Goal: Information Seeking & Learning: Learn about a topic

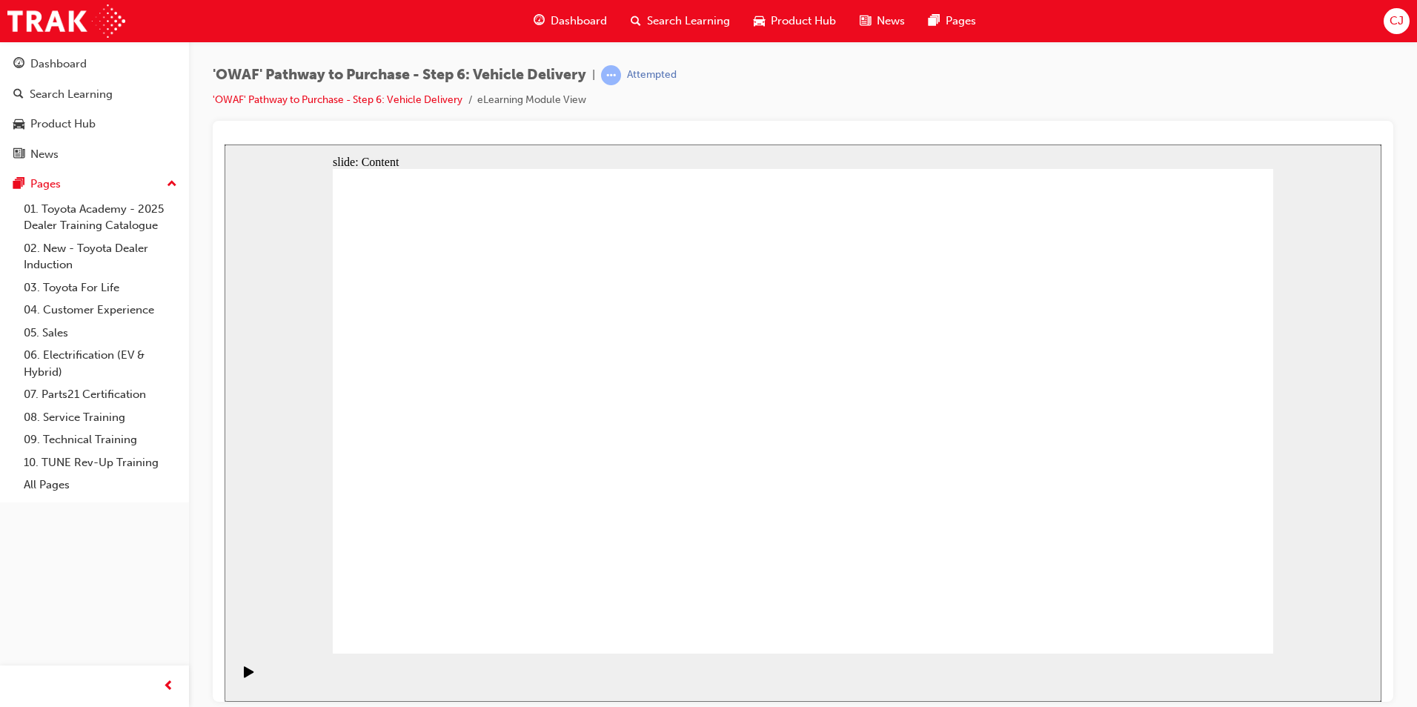
drag, startPoint x: 371, startPoint y: 370, endPoint x: 653, endPoint y: 368, distance: 281.7
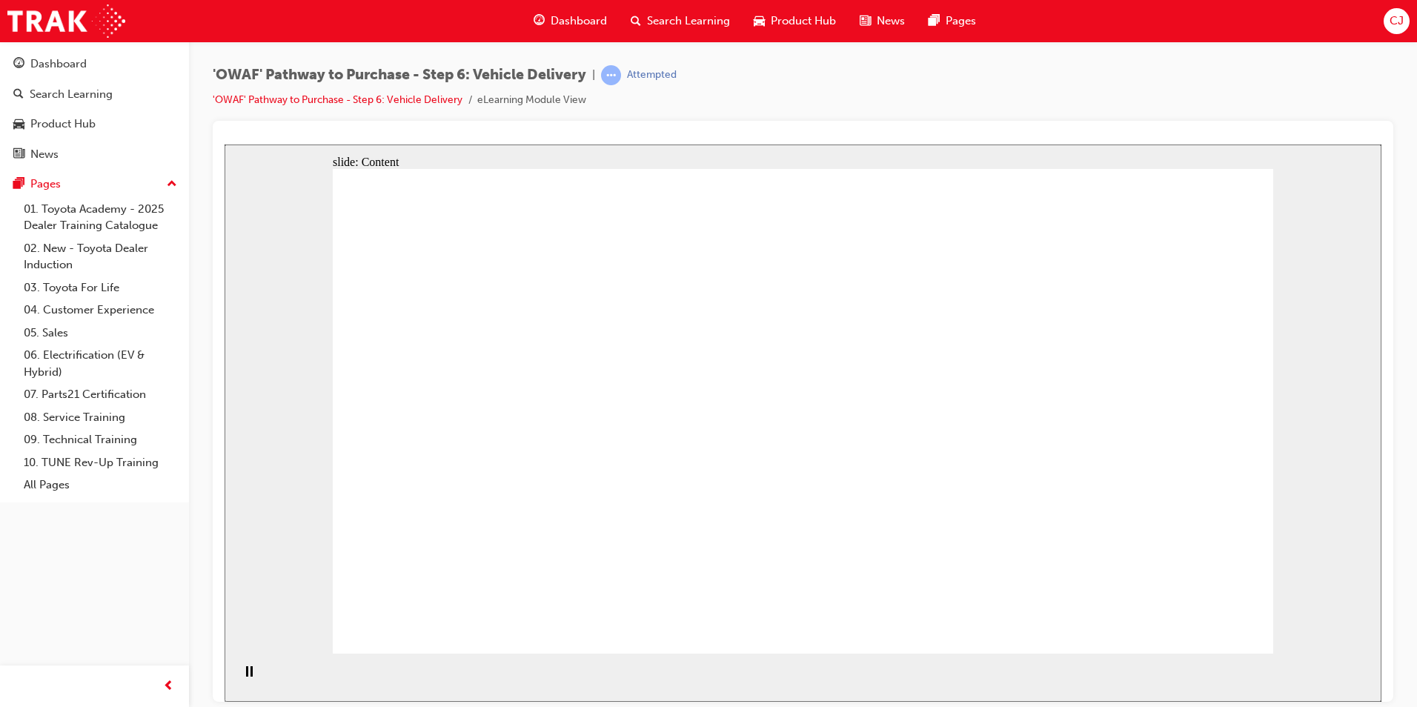
drag, startPoint x: 1134, startPoint y: 595, endPoint x: 1148, endPoint y: 607, distance: 18.4
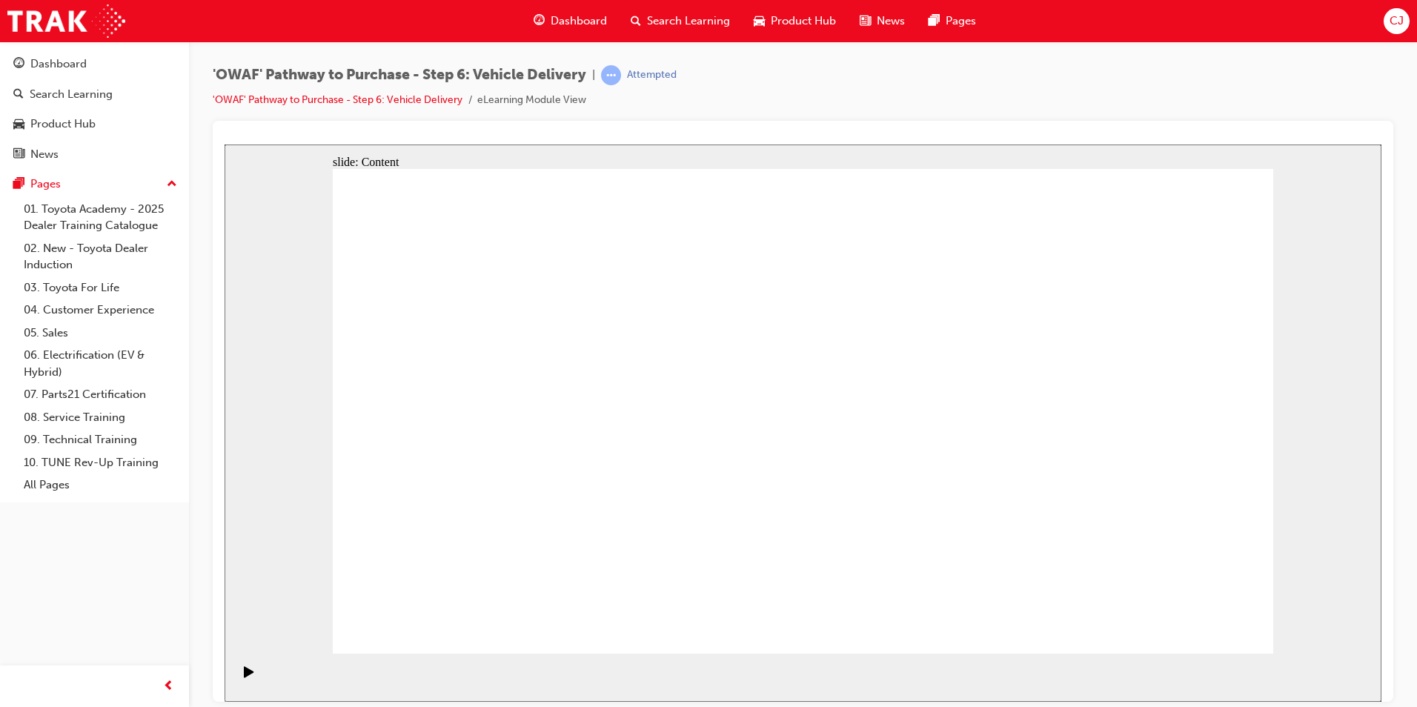
radio input "true"
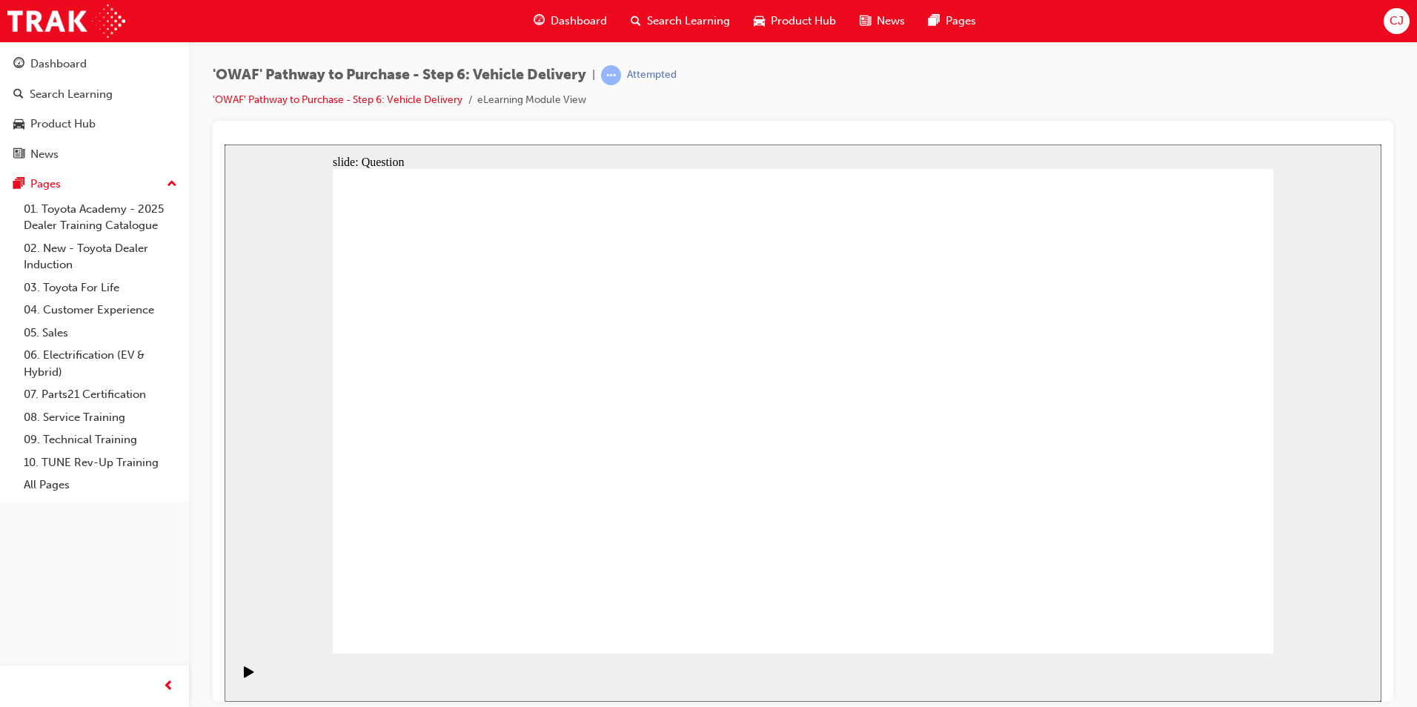
radio input "true"
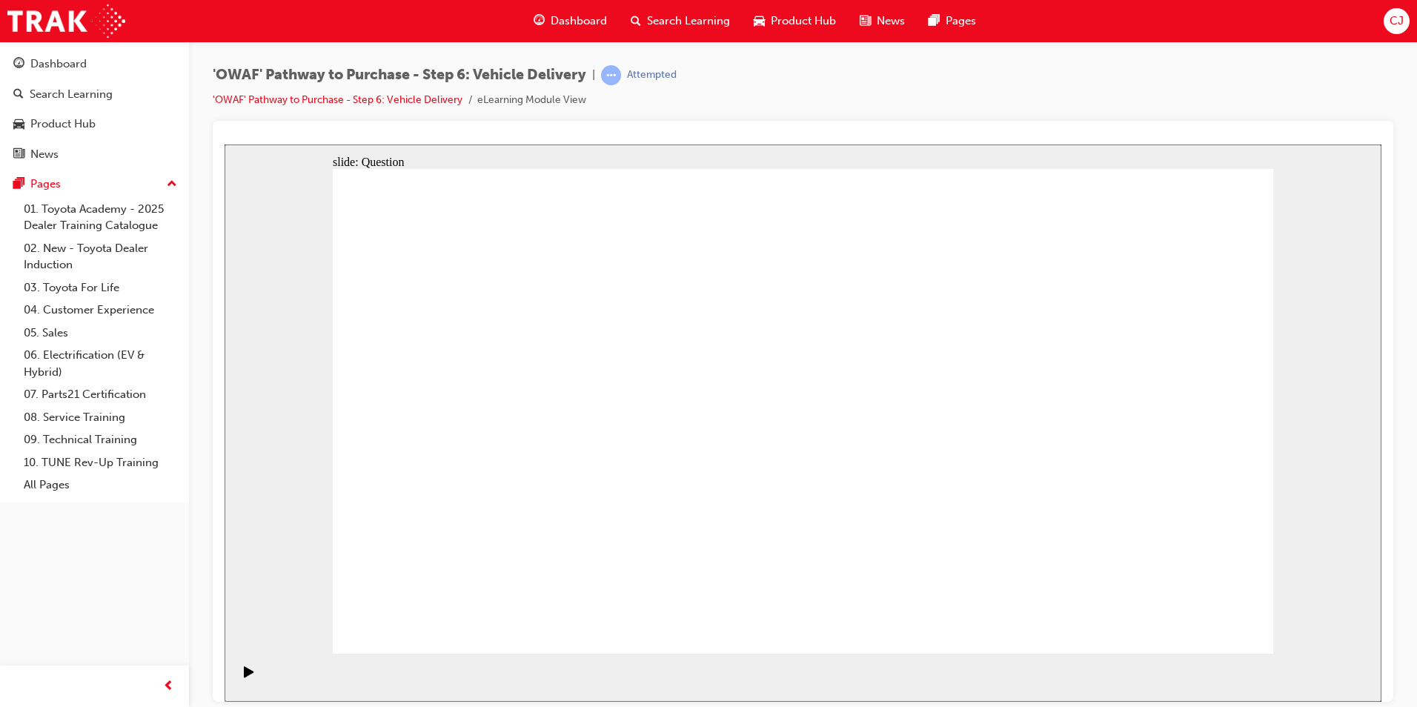
radio input "false"
radio input "true"
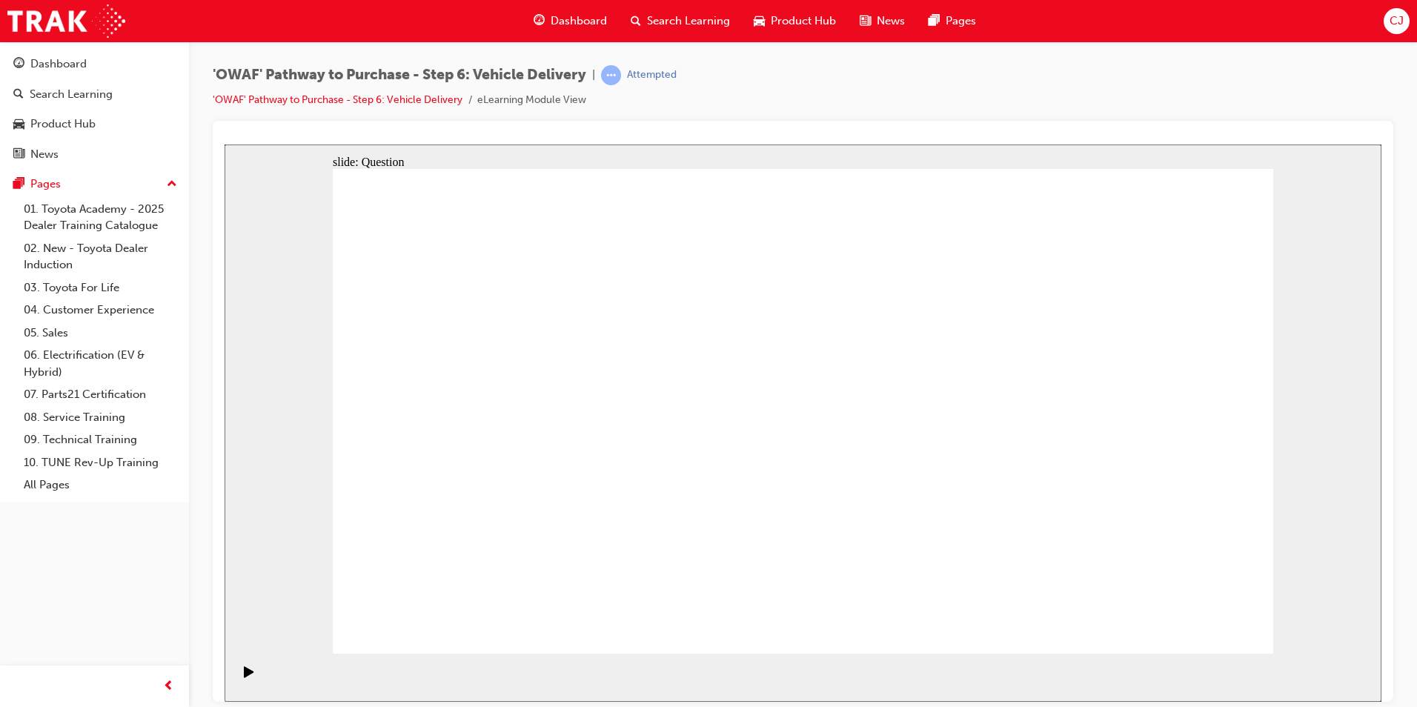
drag, startPoint x: 667, startPoint y: 522, endPoint x: 685, endPoint y: 536, distance: 22.7
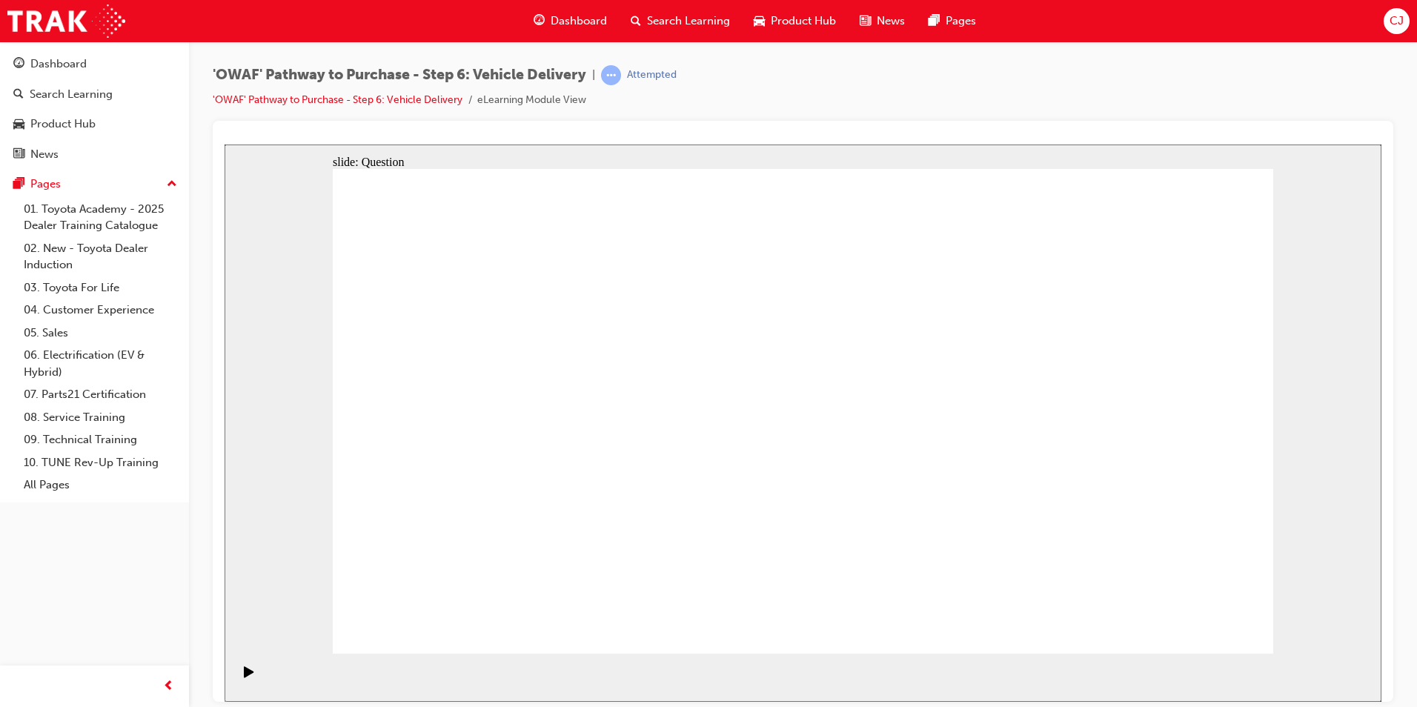
drag, startPoint x: 785, startPoint y: 523, endPoint x: 958, endPoint y: 378, distance: 225.7
drag, startPoint x: 663, startPoint y: 516, endPoint x: 681, endPoint y: 374, distance: 143.5
drag, startPoint x: 985, startPoint y: 517, endPoint x: 570, endPoint y: 434, distance: 423.5
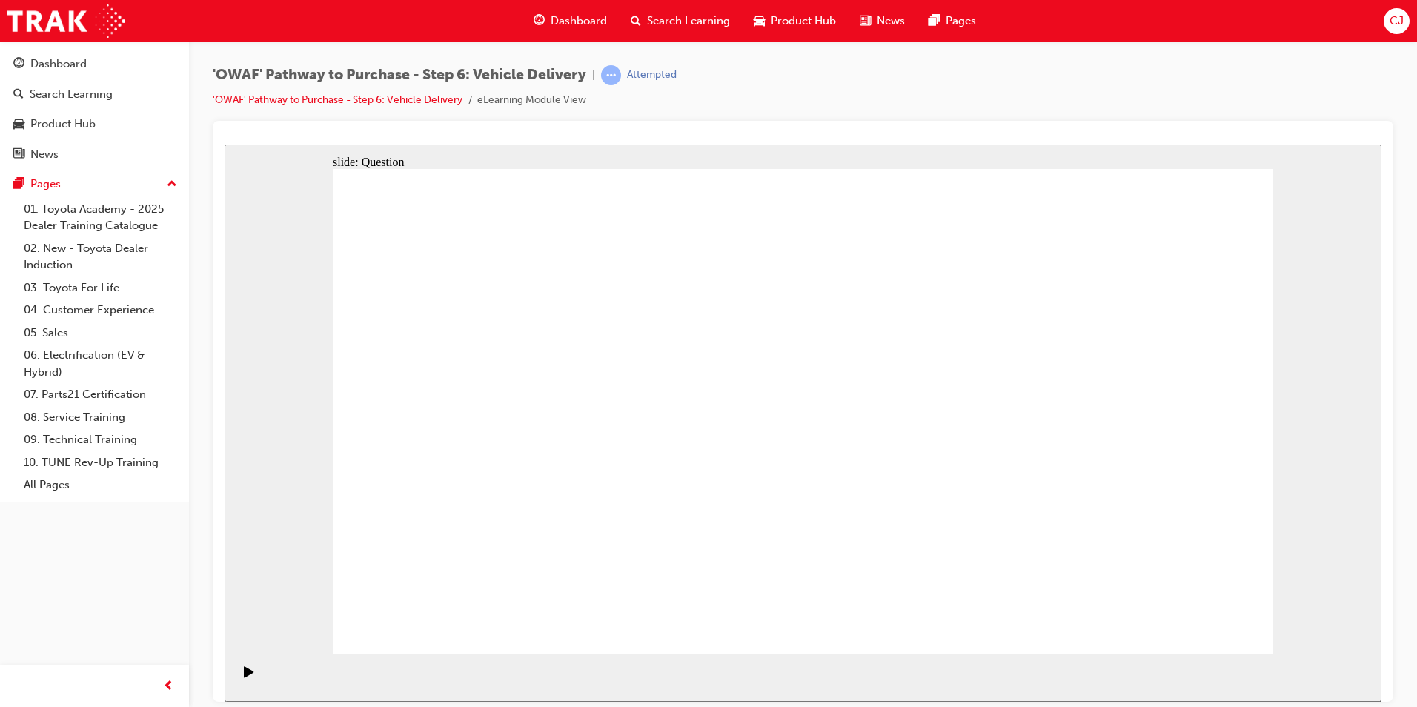
checkbox input "true"
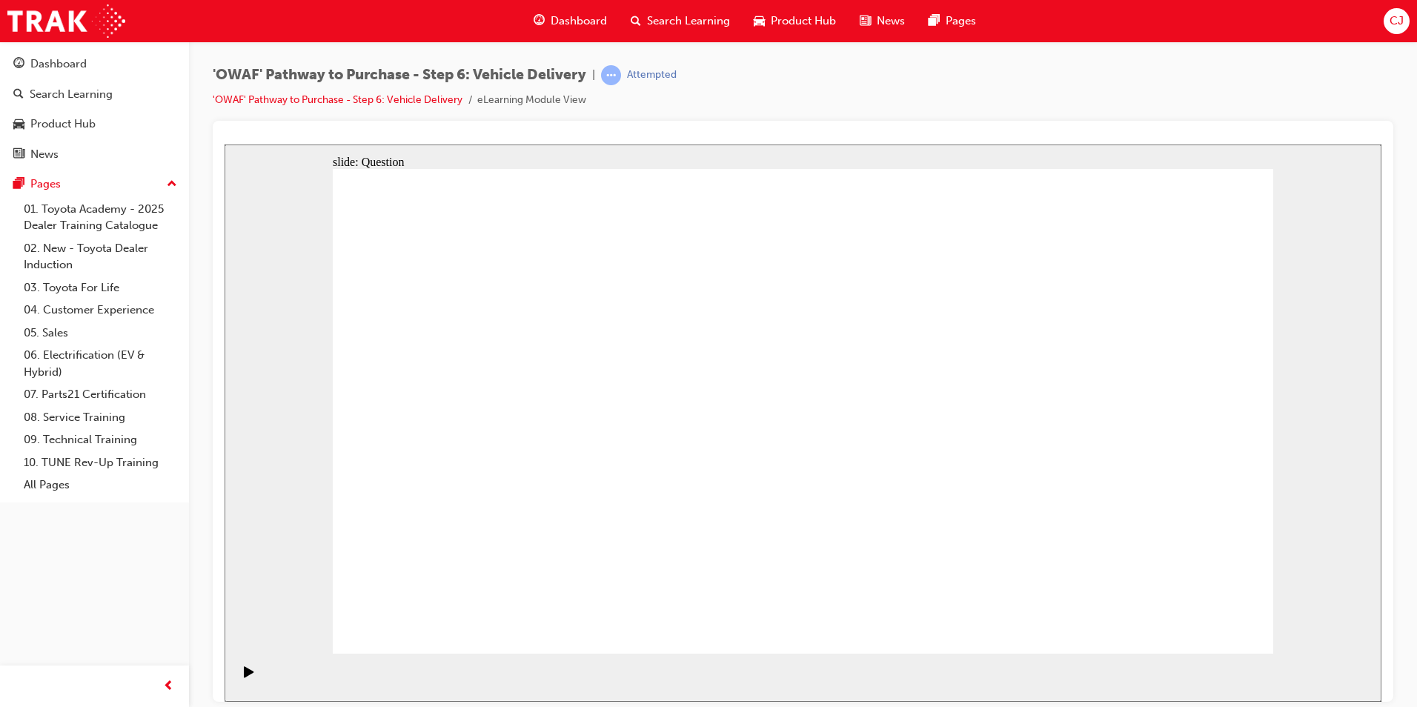
checkbox input "false"
drag, startPoint x: 1163, startPoint y: 437, endPoint x: 512, endPoint y: 480, distance: 652.2
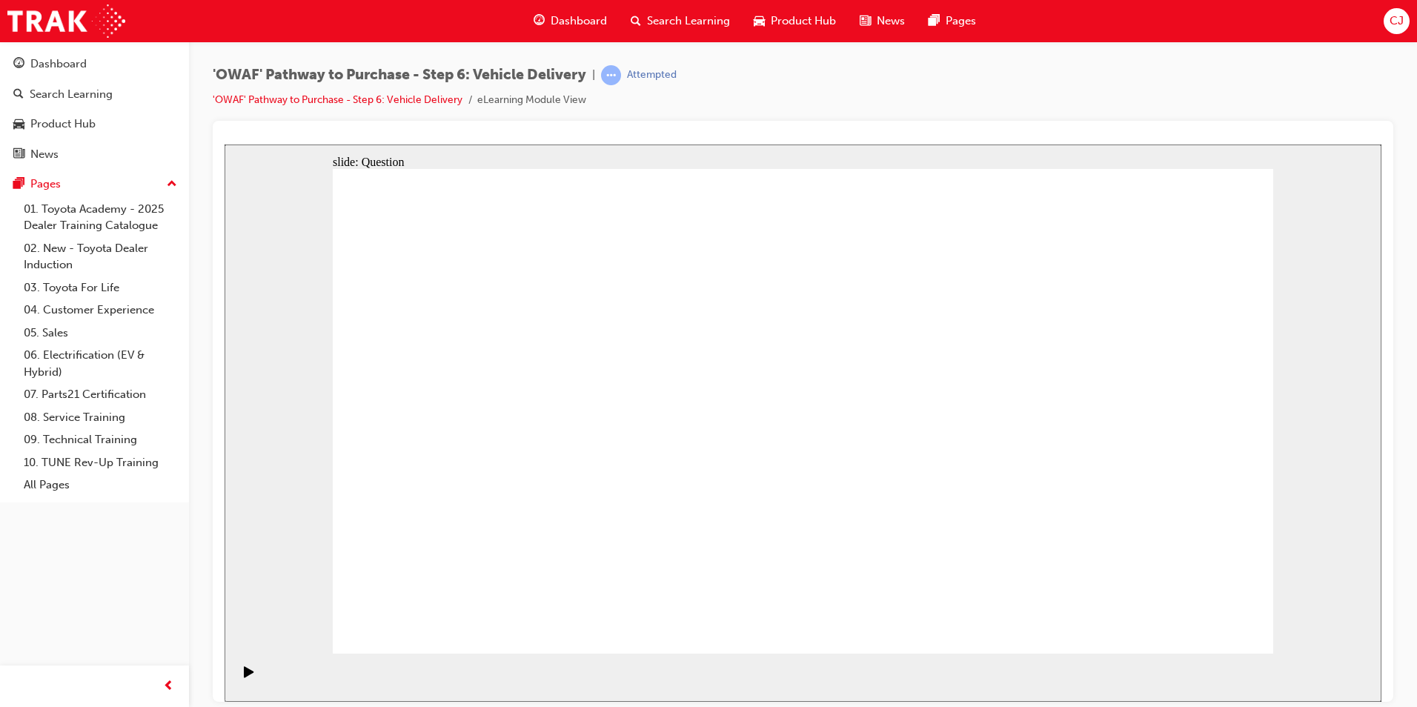
drag, startPoint x: 1127, startPoint y: 456, endPoint x: 497, endPoint y: 488, distance: 630.1
drag, startPoint x: 1139, startPoint y: 475, endPoint x: 838, endPoint y: 494, distance: 301.6
drag, startPoint x: 1169, startPoint y: 448, endPoint x: 554, endPoint y: 489, distance: 616.6
drag, startPoint x: 1119, startPoint y: 472, endPoint x: 531, endPoint y: 511, distance: 588.3
drag, startPoint x: 1162, startPoint y: 462, endPoint x: 859, endPoint y: 503, distance: 306.0
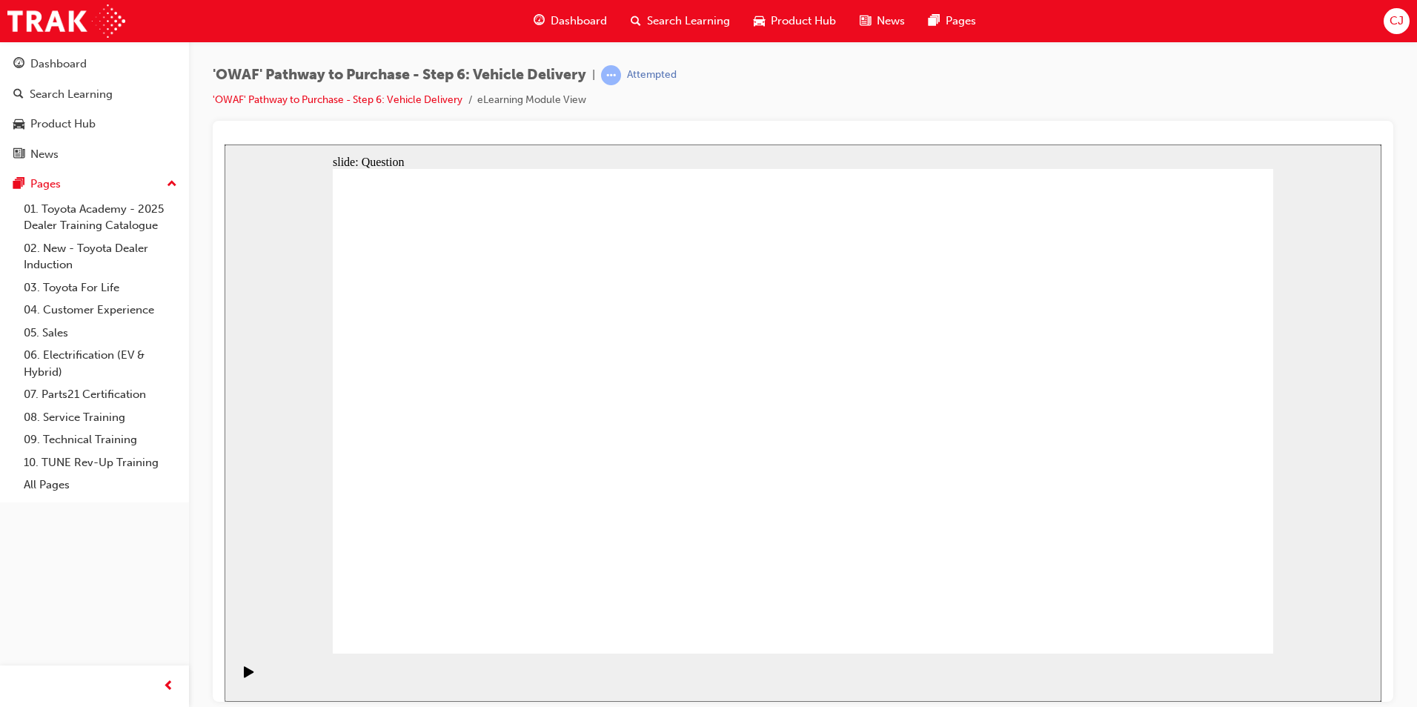
drag, startPoint x: 1150, startPoint y: 446, endPoint x: 519, endPoint y: 455, distance: 631.6
drag, startPoint x: 1133, startPoint y: 477, endPoint x: 526, endPoint y: 537, distance: 610.1
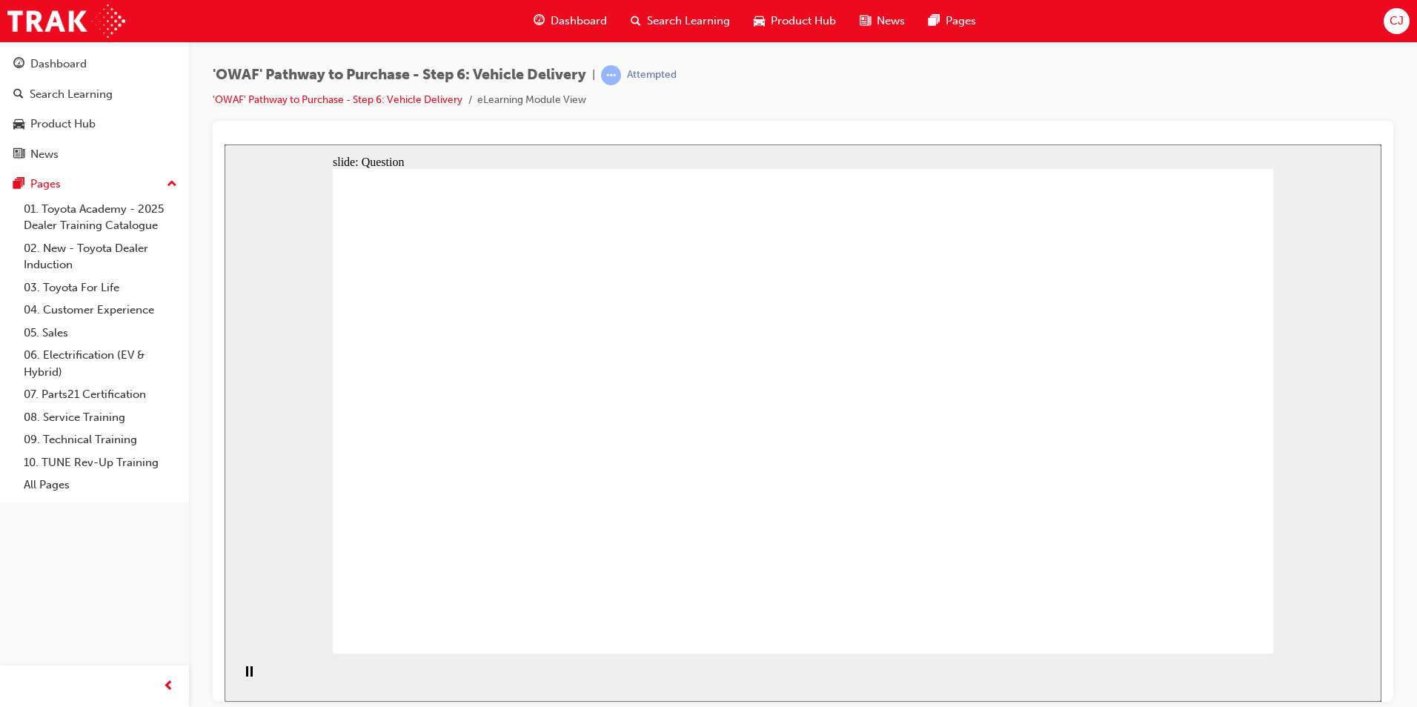
radio input "true"
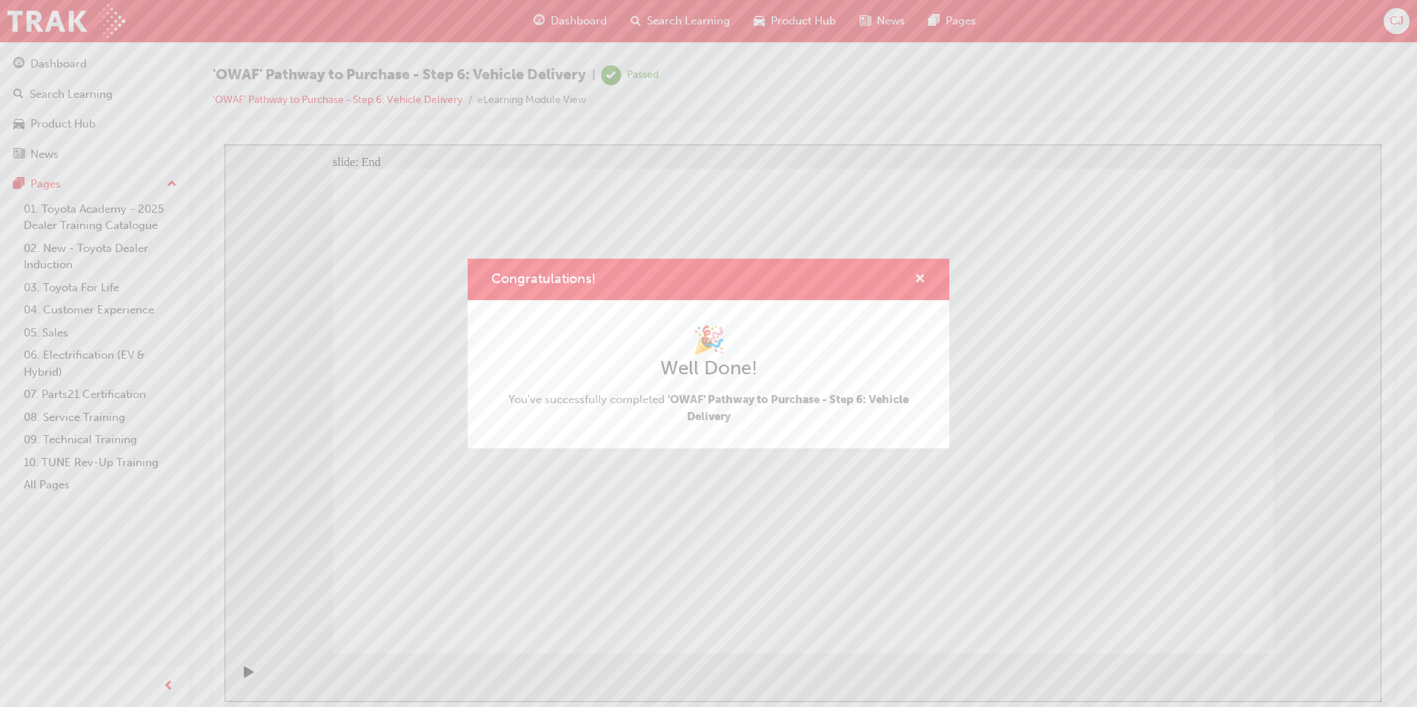
click at [923, 274] on span "cross-icon" at bounding box center [920, 280] width 11 height 13
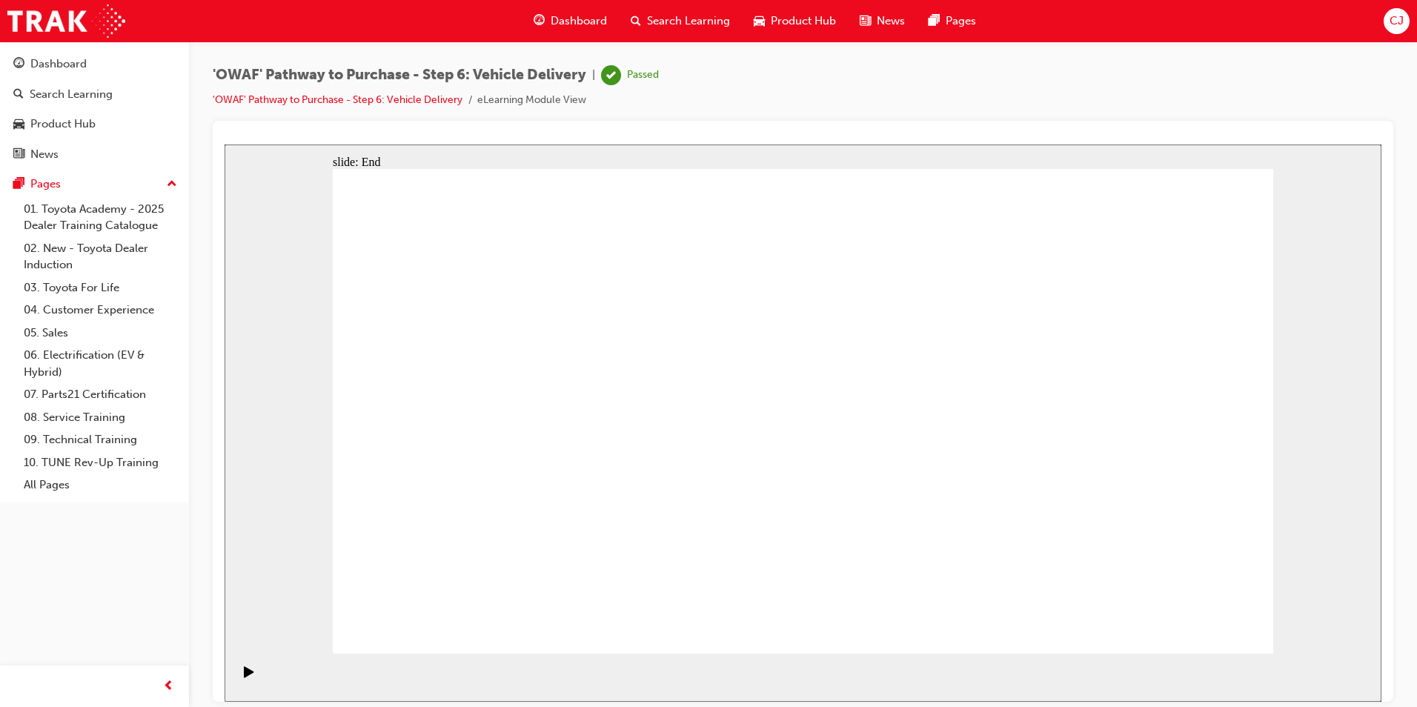
click at [652, 19] on span "Search Learning" at bounding box center [688, 21] width 83 height 17
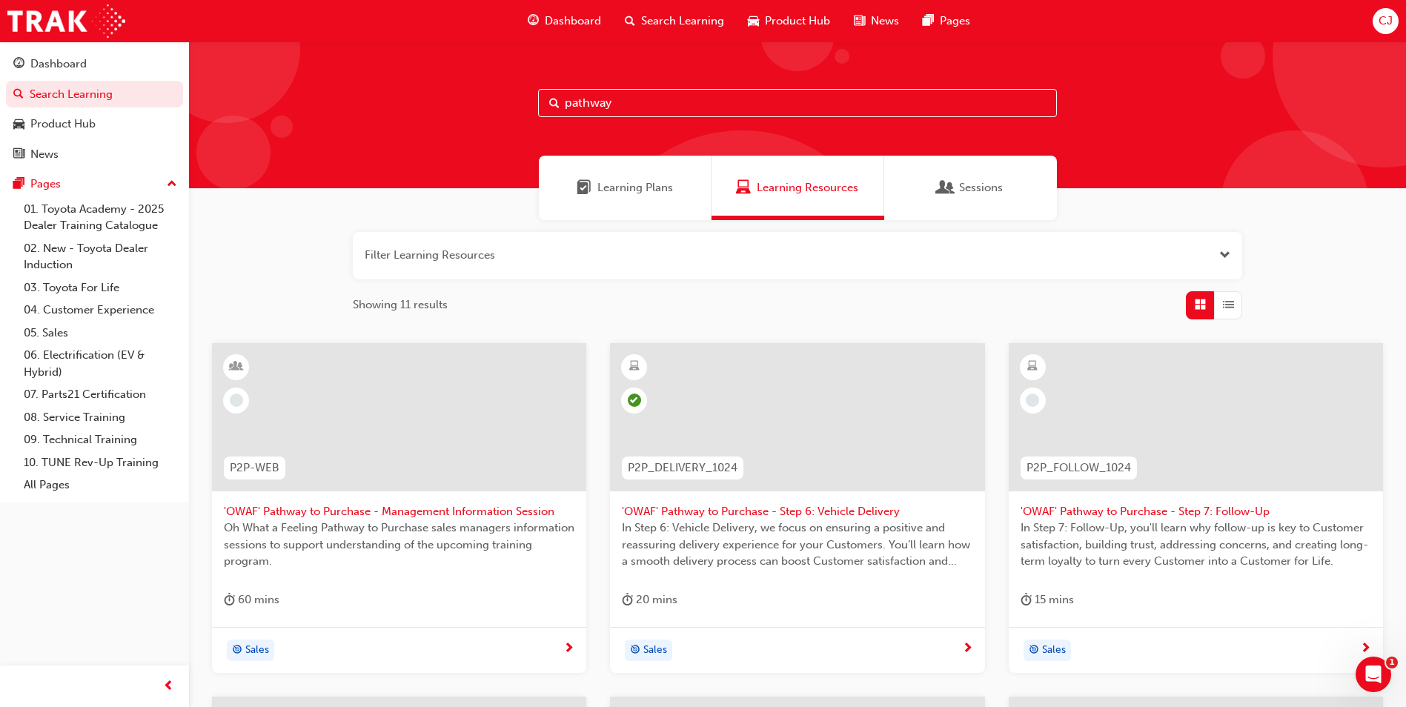
click at [1256, 506] on span "'OWAF' Pathway to Purchase - Step 7: Follow-Up" at bounding box center [1196, 511] width 351 height 17
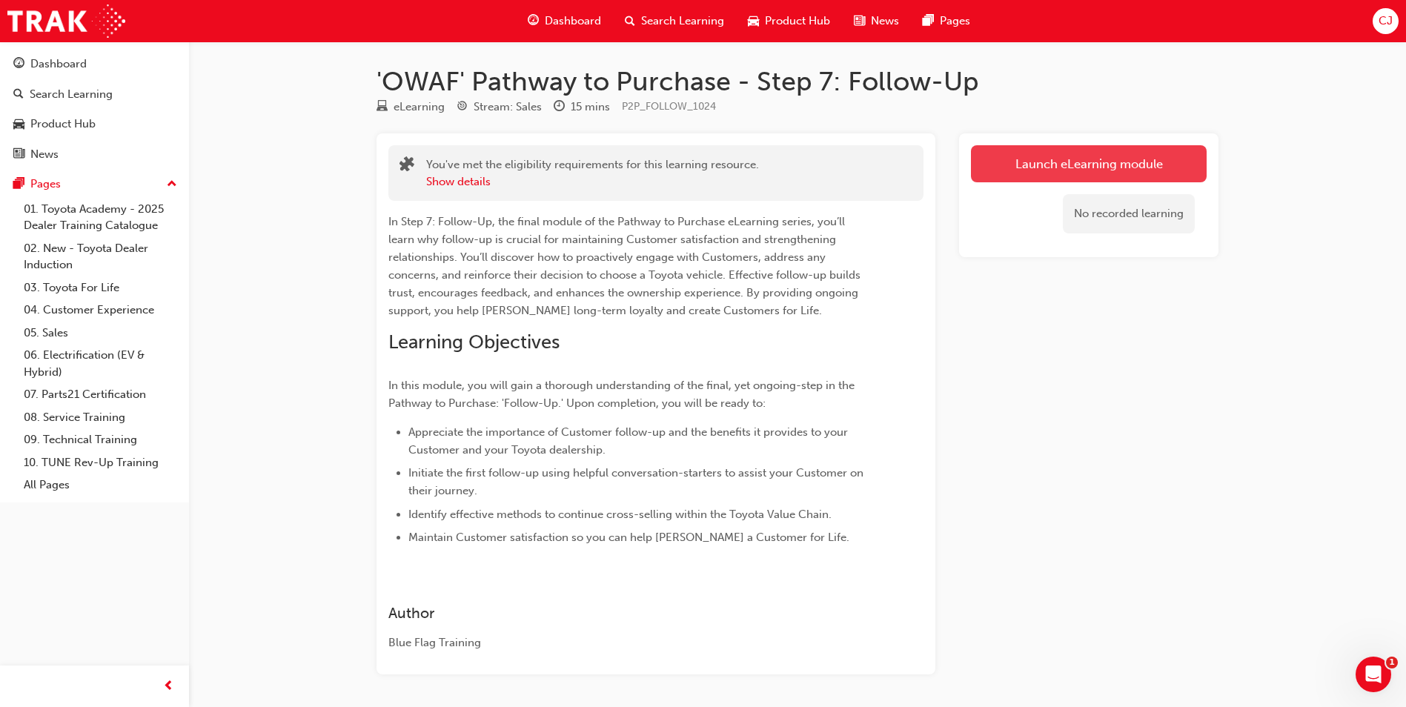
click at [1008, 173] on link "Launch eLearning module" at bounding box center [1089, 163] width 236 height 37
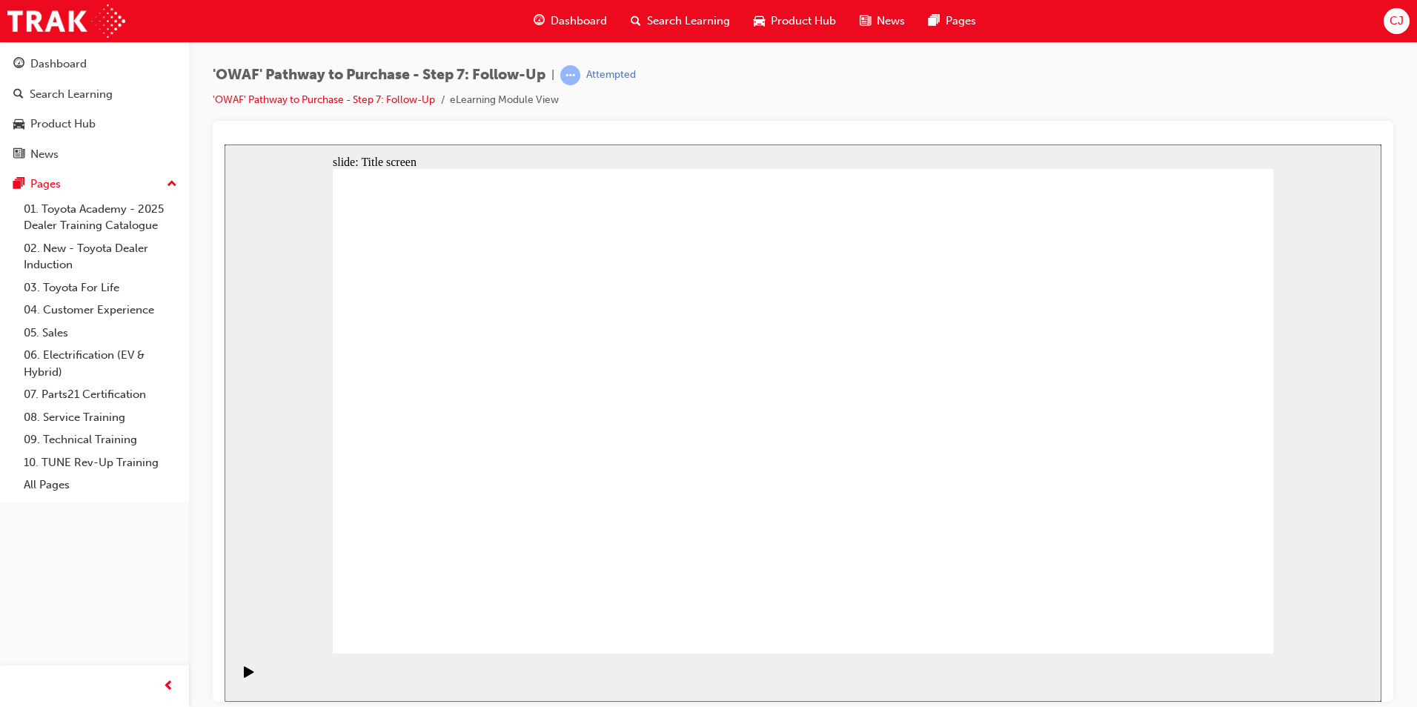
drag, startPoint x: 841, startPoint y: 301, endPoint x: 833, endPoint y: 301, distance: 8.2
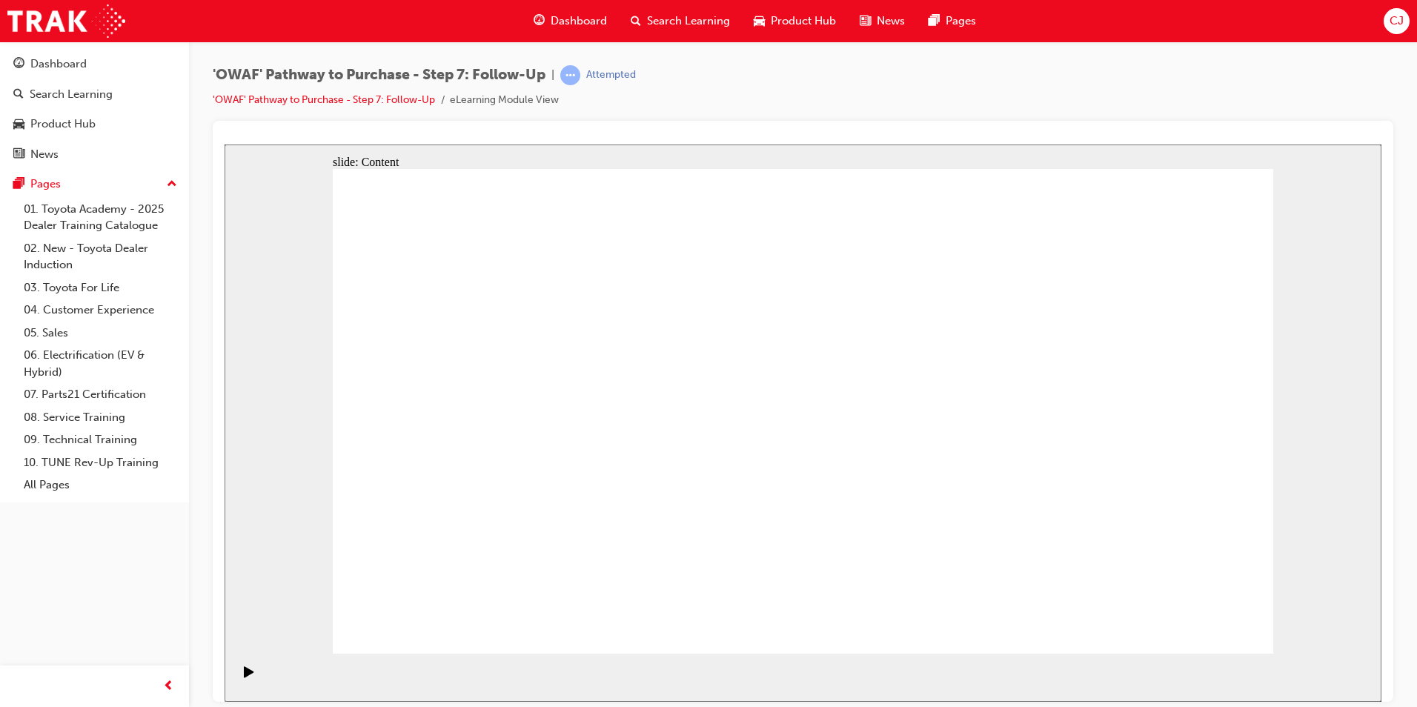
drag, startPoint x: 552, startPoint y: 329, endPoint x: 574, endPoint y: 388, distance: 62.6
